Goal: Navigation & Orientation: Find specific page/section

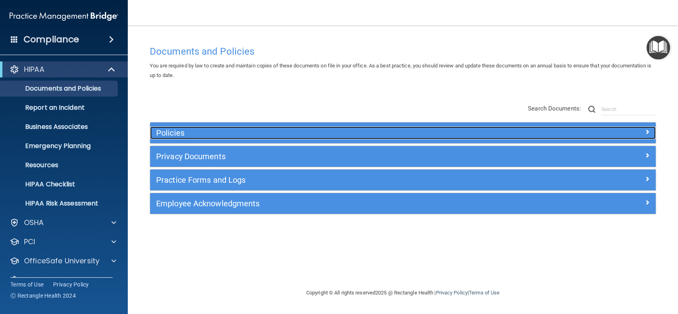
click at [266, 131] on h5 "Policies" at bounding box center [340, 133] width 368 height 9
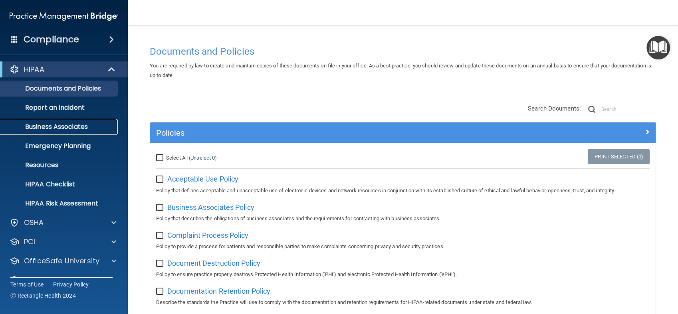
click at [88, 128] on p "Business Associates" at bounding box center [59, 127] width 109 height 8
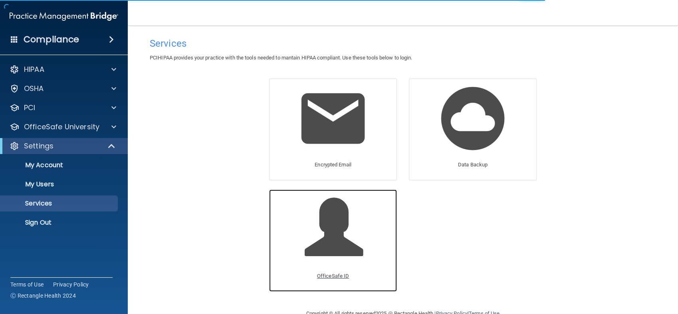
click at [311, 242] on span at bounding box center [343, 234] width 76 height 70
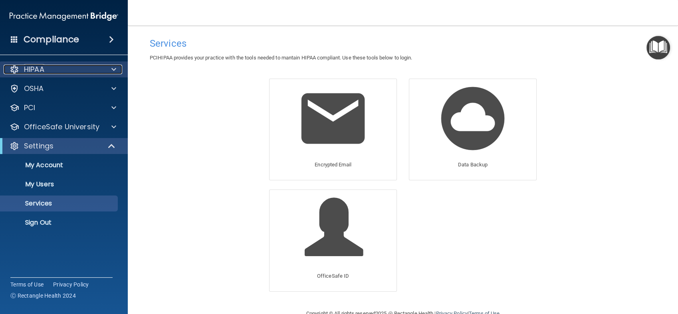
click at [113, 73] on span at bounding box center [113, 70] width 5 height 10
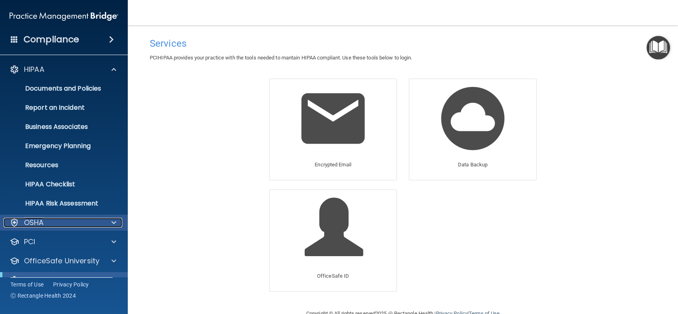
click at [92, 225] on div "OSHA" at bounding box center [53, 223] width 99 height 10
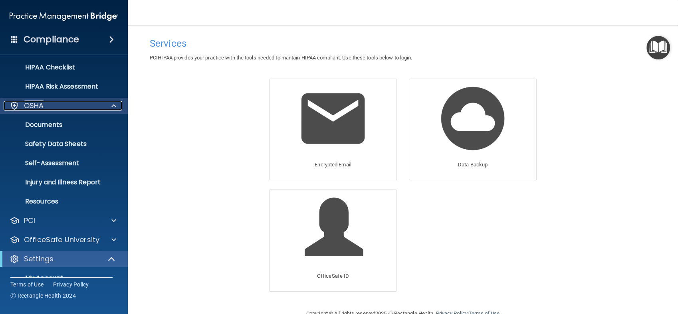
scroll to position [118, 0]
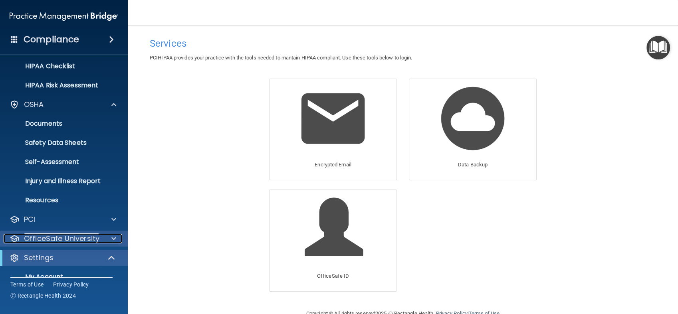
click at [96, 236] on p "OfficeSafe University" at bounding box center [62, 239] width 76 height 10
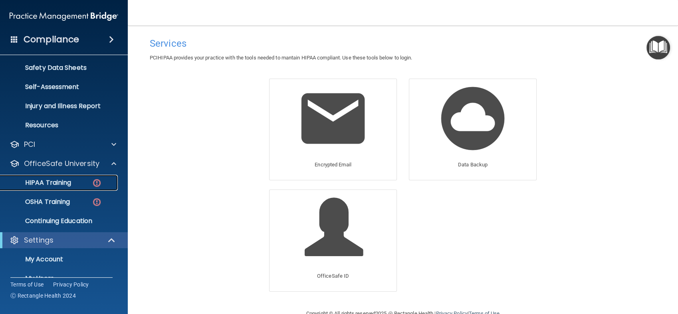
click at [83, 176] on link "HIPAA Training" at bounding box center [55, 183] width 126 height 16
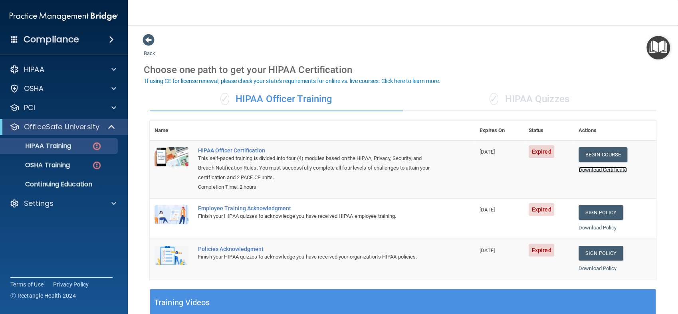
click at [602, 172] on link "Download Certificate" at bounding box center [603, 170] width 48 height 6
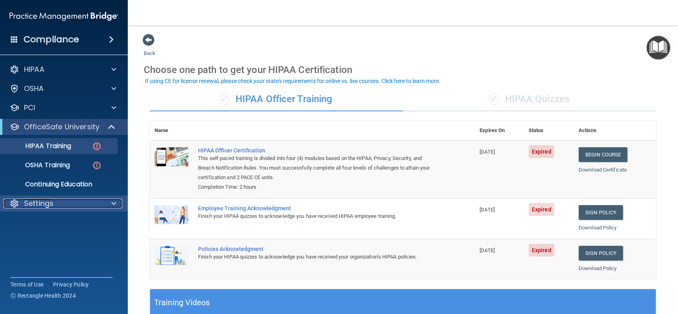
click at [69, 204] on div "Settings" at bounding box center [53, 204] width 99 height 10
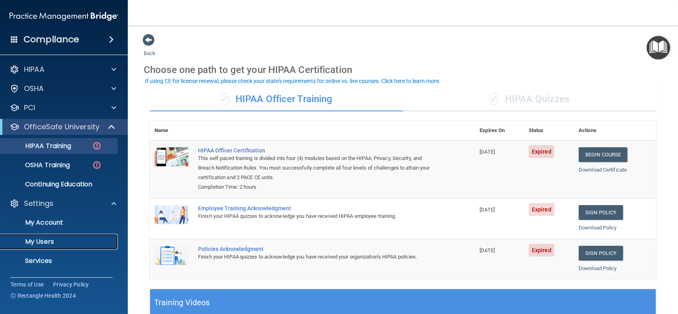
click at [74, 243] on p "My Users" at bounding box center [59, 242] width 109 height 8
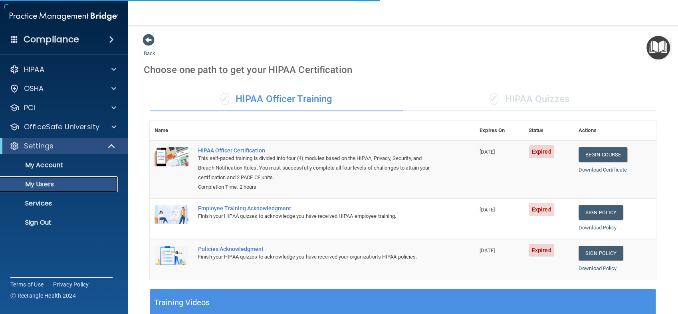
select select "20"
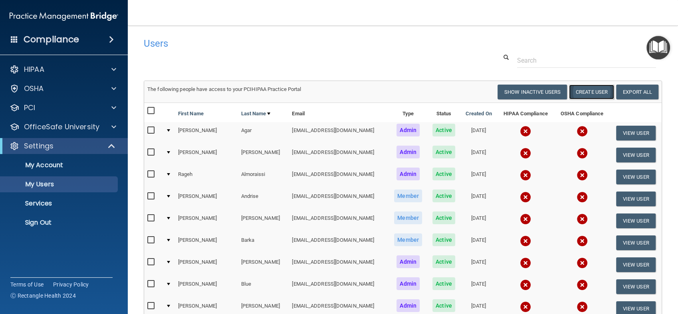
click at [583, 92] on button "Create User" at bounding box center [591, 92] width 45 height 15
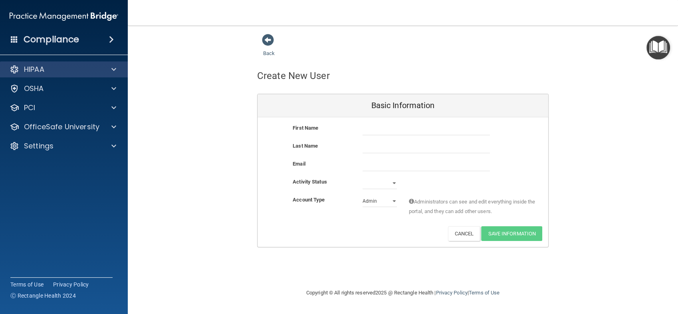
click at [101, 63] on div "HIPAA" at bounding box center [64, 70] width 128 height 16
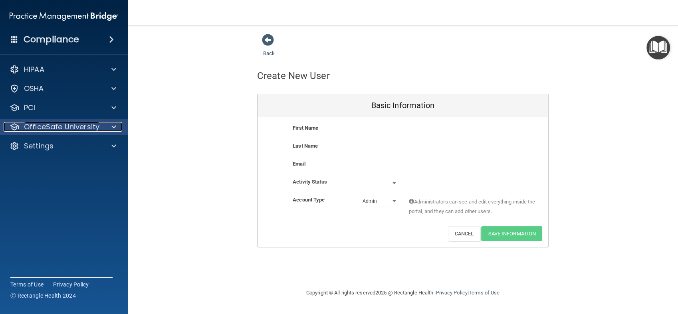
click at [110, 129] on div at bounding box center [113, 127] width 20 height 10
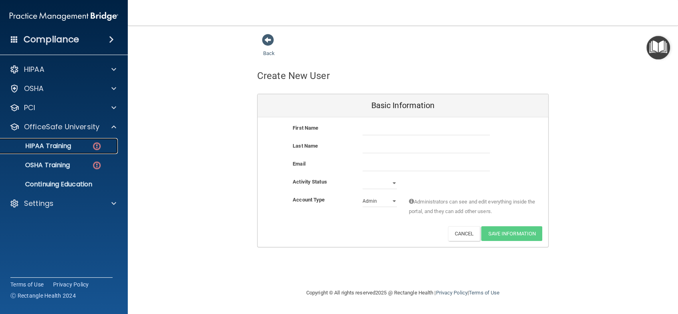
click at [74, 148] on div "HIPAA Training" at bounding box center [59, 146] width 109 height 8
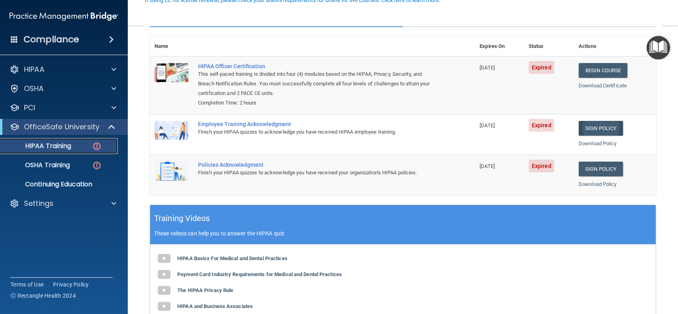
scroll to position [85, 0]
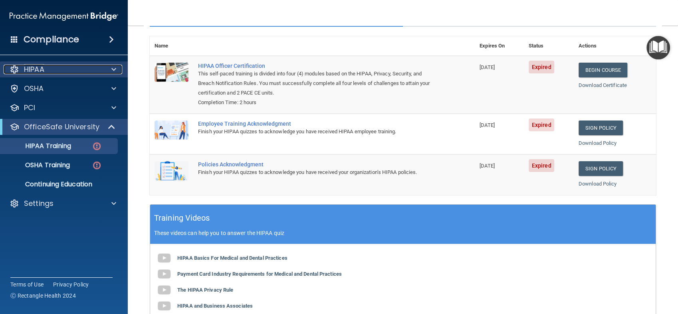
click at [113, 70] on span at bounding box center [113, 70] width 5 height 10
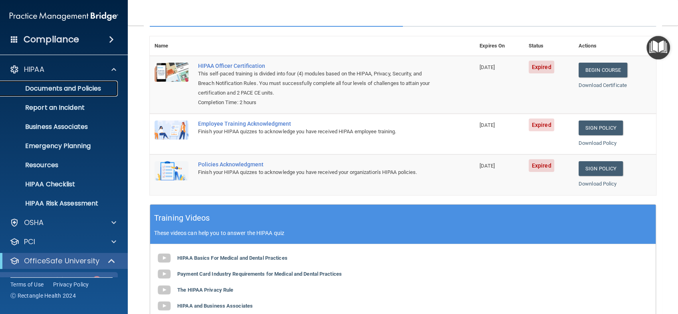
click at [110, 93] on link "Documents and Policies" at bounding box center [55, 89] width 126 height 16
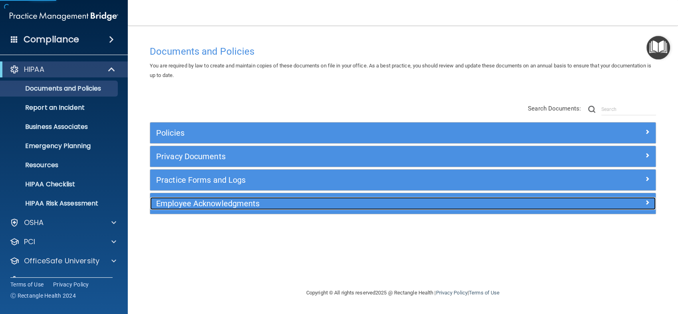
click at [370, 210] on div "Employee Acknowledgments" at bounding box center [340, 203] width 380 height 13
